Goal: Information Seeking & Learning: Learn about a topic

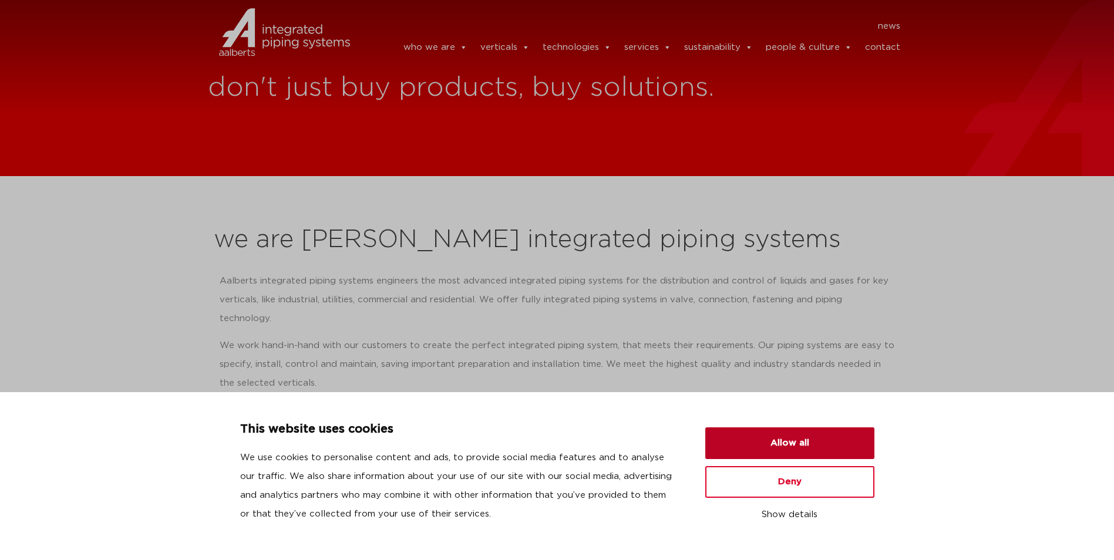
click at [775, 453] on button "Allow all" at bounding box center [789, 444] width 169 height 32
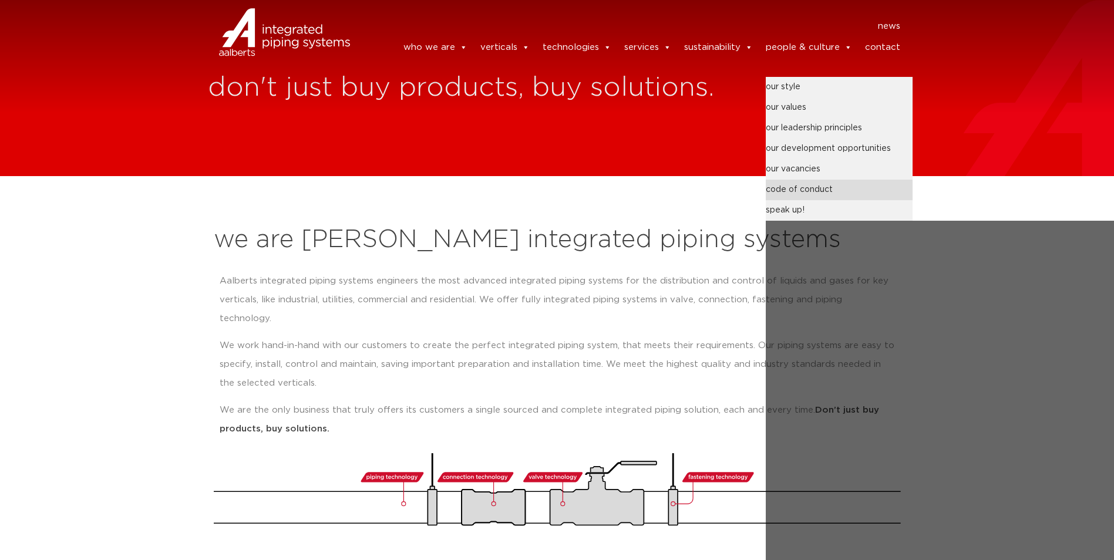
click at [797, 186] on link "code of conduct" at bounding box center [839, 190] width 147 height 21
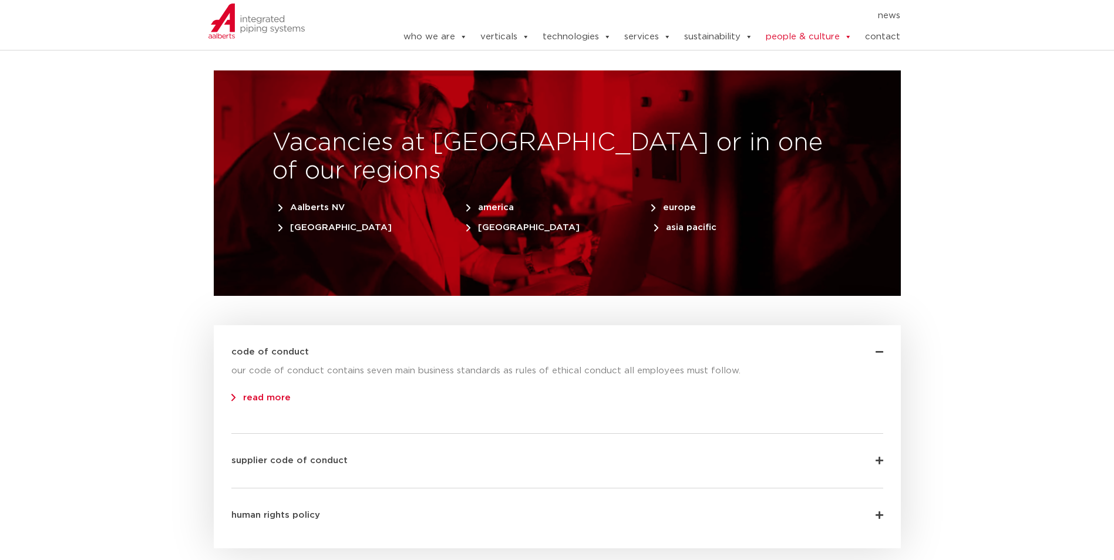
scroll to position [3641, 0]
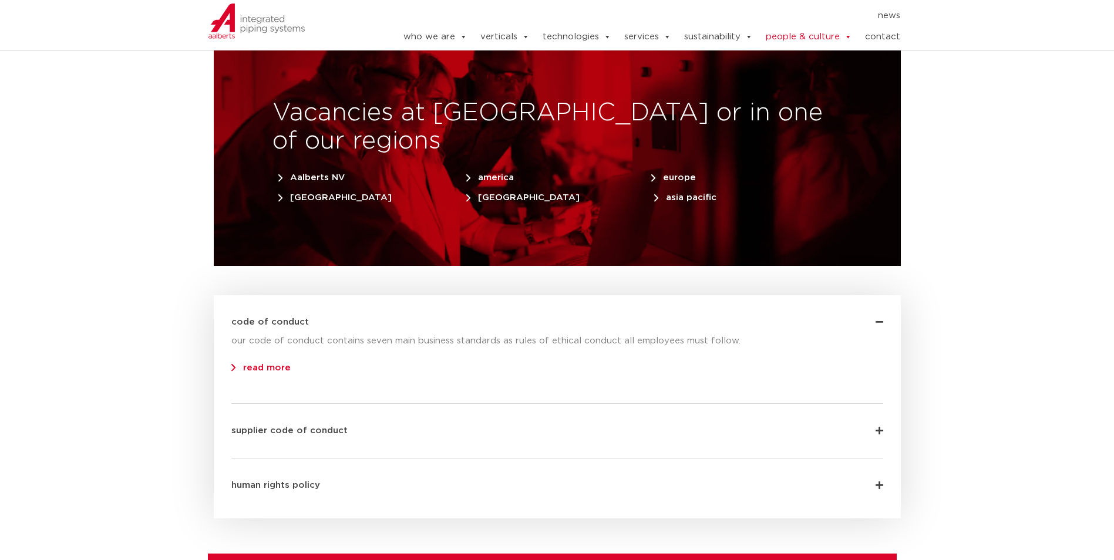
click at [273, 332] on div "our code of conduct contains seven main business standards as rules of ethical …" at bounding box center [557, 355] width 652 height 46
click at [272, 363] on link "read more" at bounding box center [260, 367] width 59 height 9
